Goal: Task Accomplishment & Management: Use online tool/utility

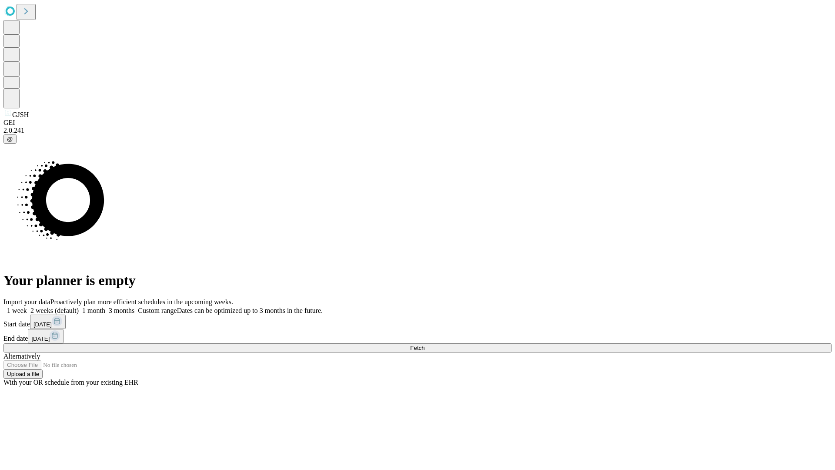
click at [425, 345] on span "Fetch" at bounding box center [417, 348] width 14 height 7
